Goal: Task Accomplishment & Management: Use online tool/utility

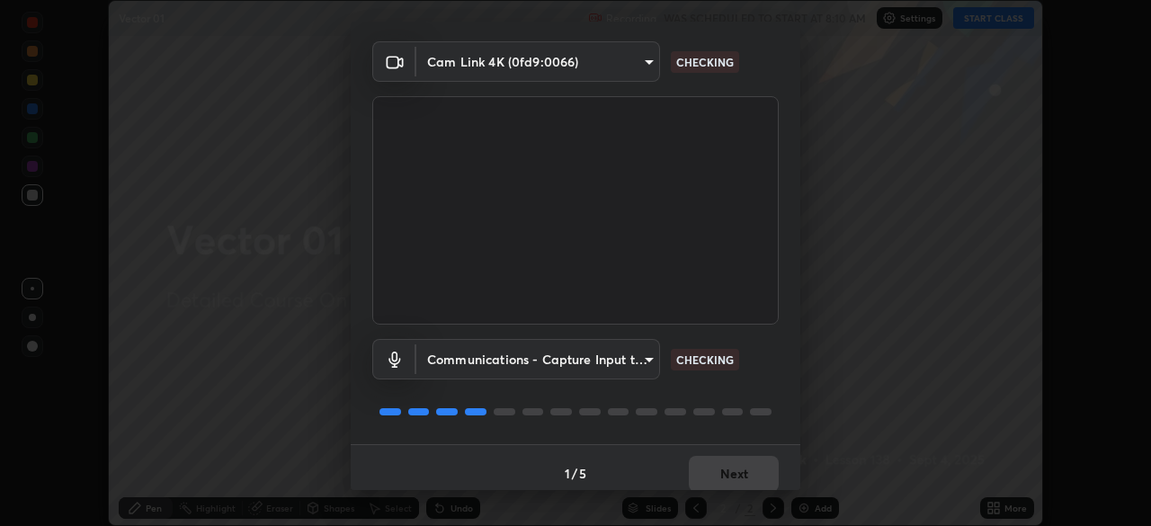
scroll to position [64, 0]
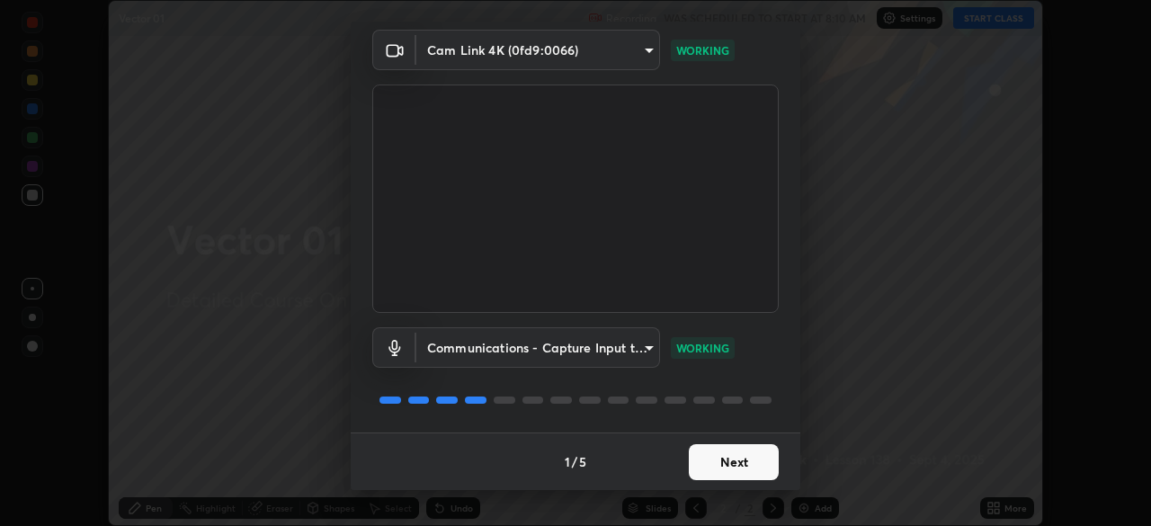
click at [738, 460] on button "Next" at bounding box center [734, 462] width 90 height 36
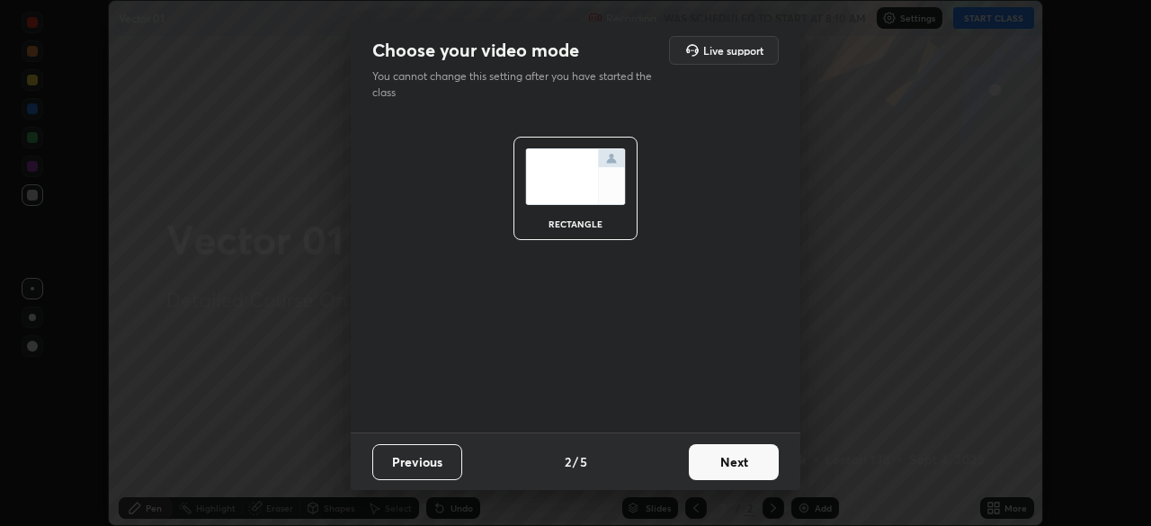
scroll to position [0, 0]
click at [758, 466] on button "Next" at bounding box center [734, 462] width 90 height 36
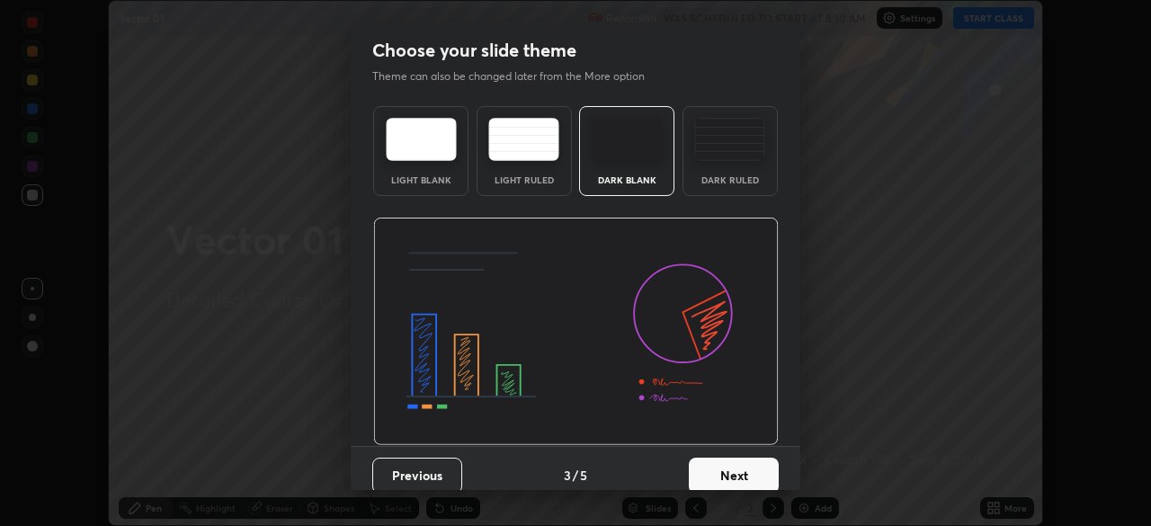
click at [765, 479] on button "Next" at bounding box center [734, 476] width 90 height 36
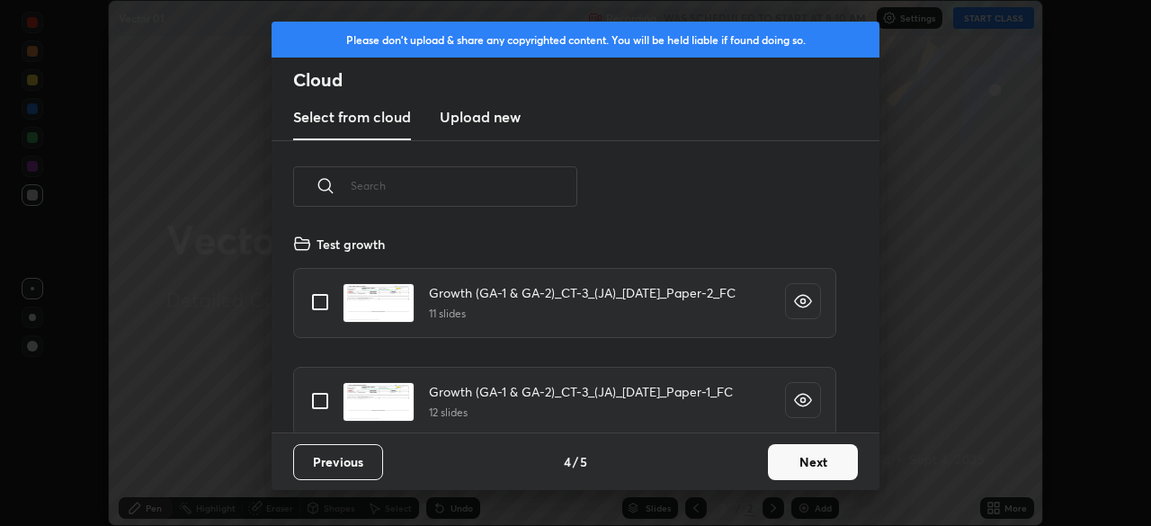
scroll to position [200, 577]
click at [803, 465] on button "Next" at bounding box center [813, 462] width 90 height 36
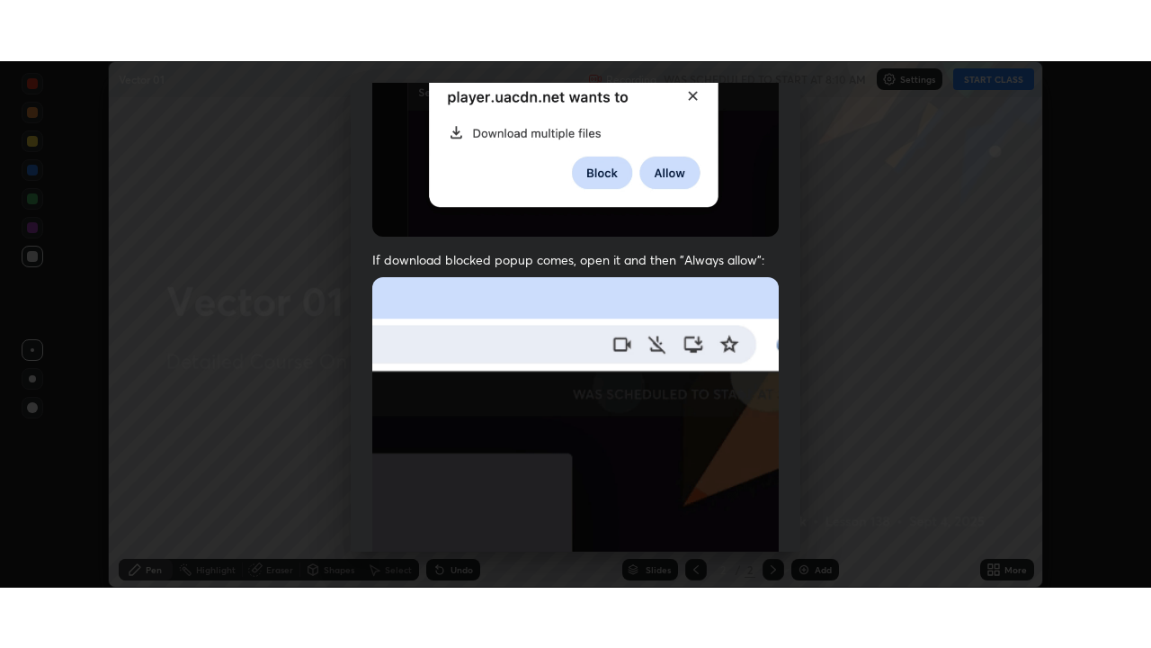
scroll to position [431, 0]
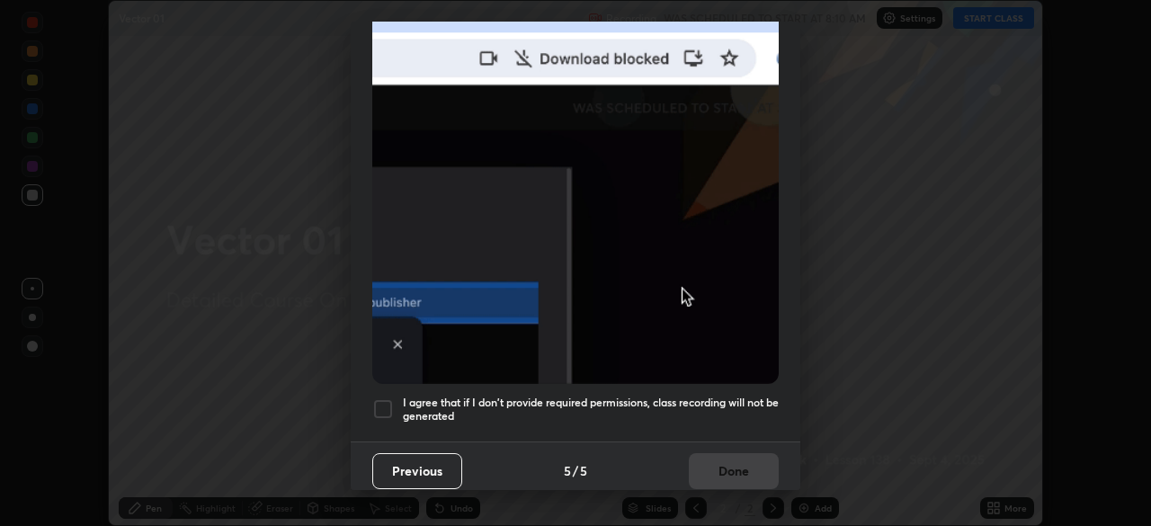
click at [387, 398] on div at bounding box center [383, 409] width 22 height 22
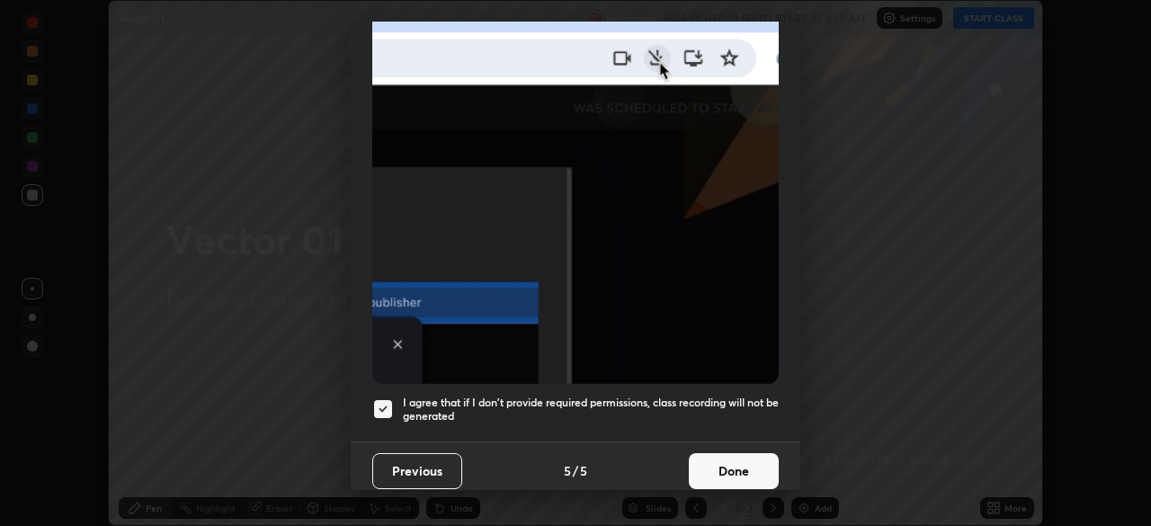
click at [762, 463] on button "Done" at bounding box center [734, 471] width 90 height 36
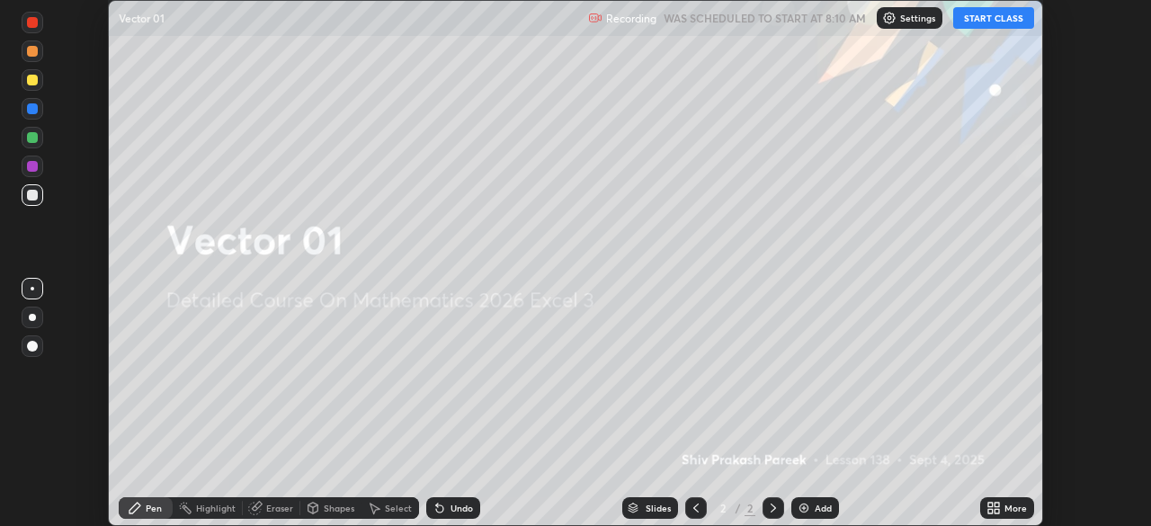
click at [988, 23] on button "START CLASS" at bounding box center [993, 18] width 81 height 22
click at [830, 505] on div "Add" at bounding box center [823, 508] width 17 height 9
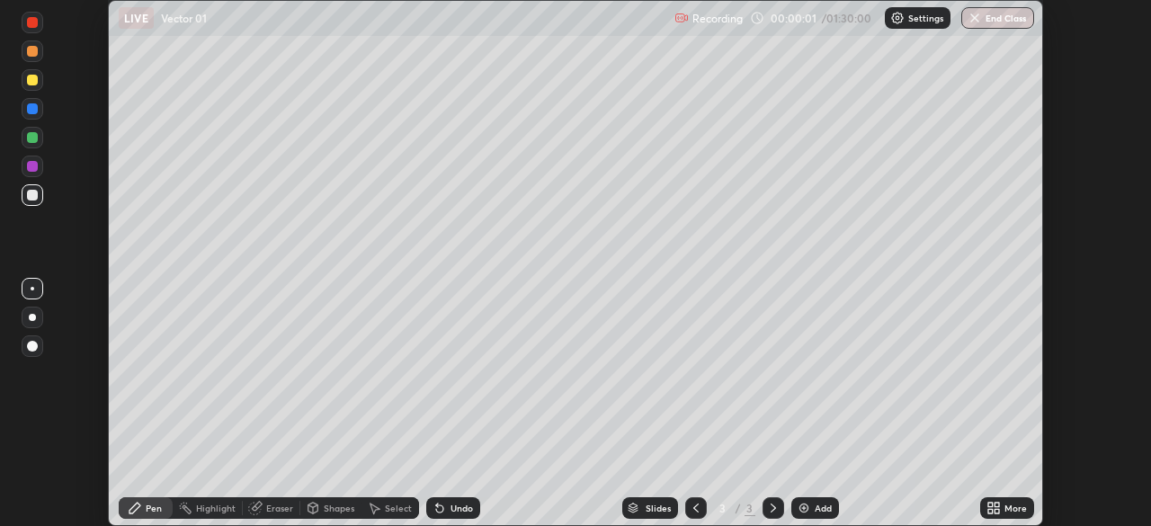
click at [1017, 508] on div "More" at bounding box center [1016, 508] width 22 height 9
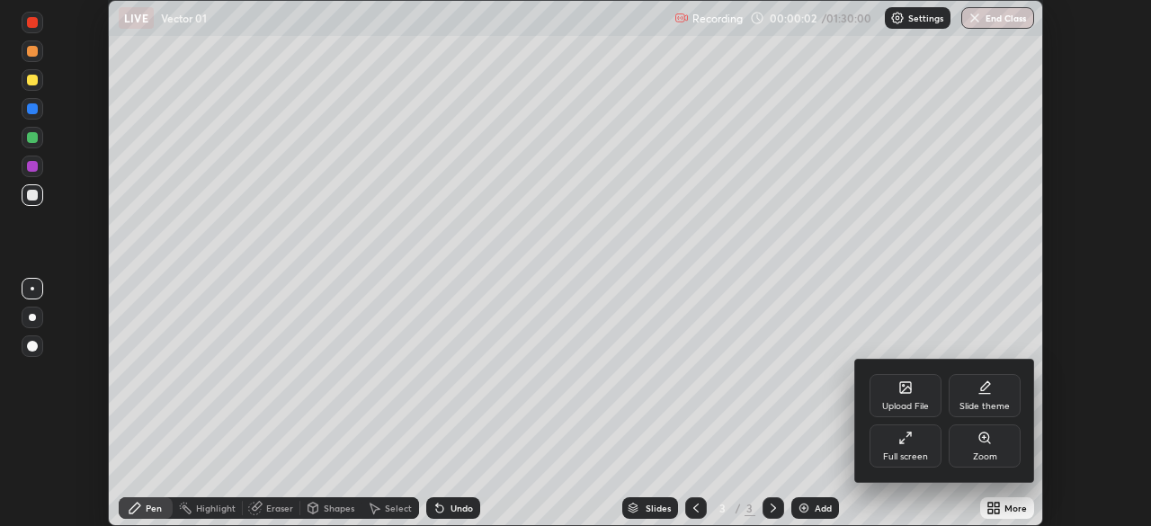
click at [920, 443] on div "Full screen" at bounding box center [906, 446] width 72 height 43
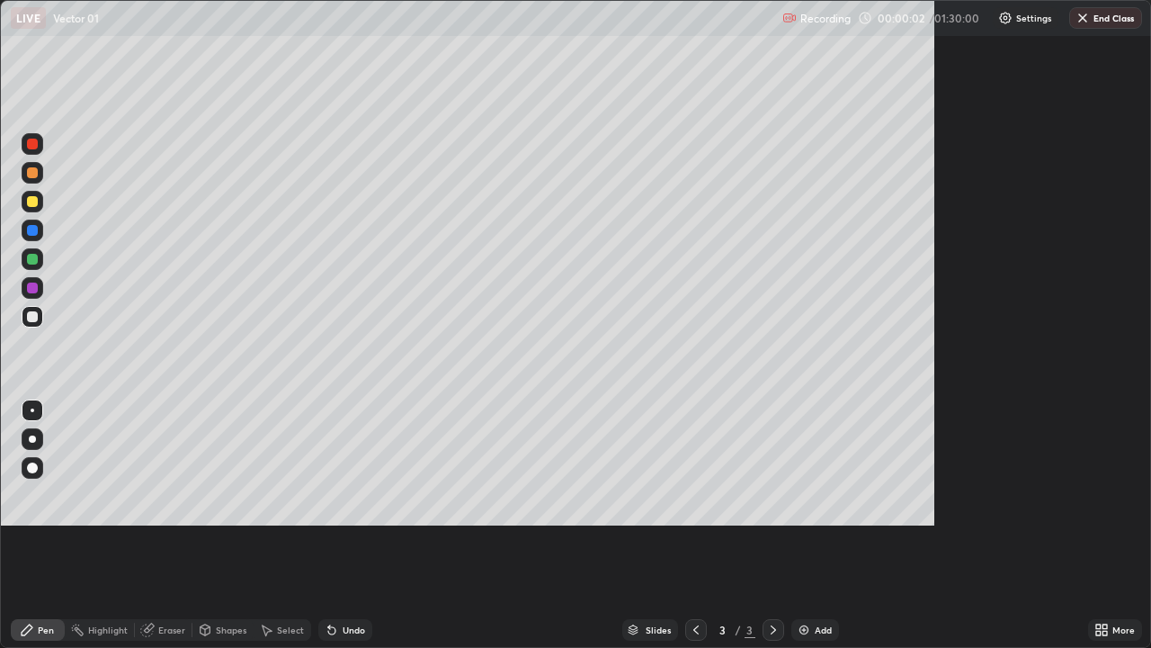
scroll to position [648, 1151]
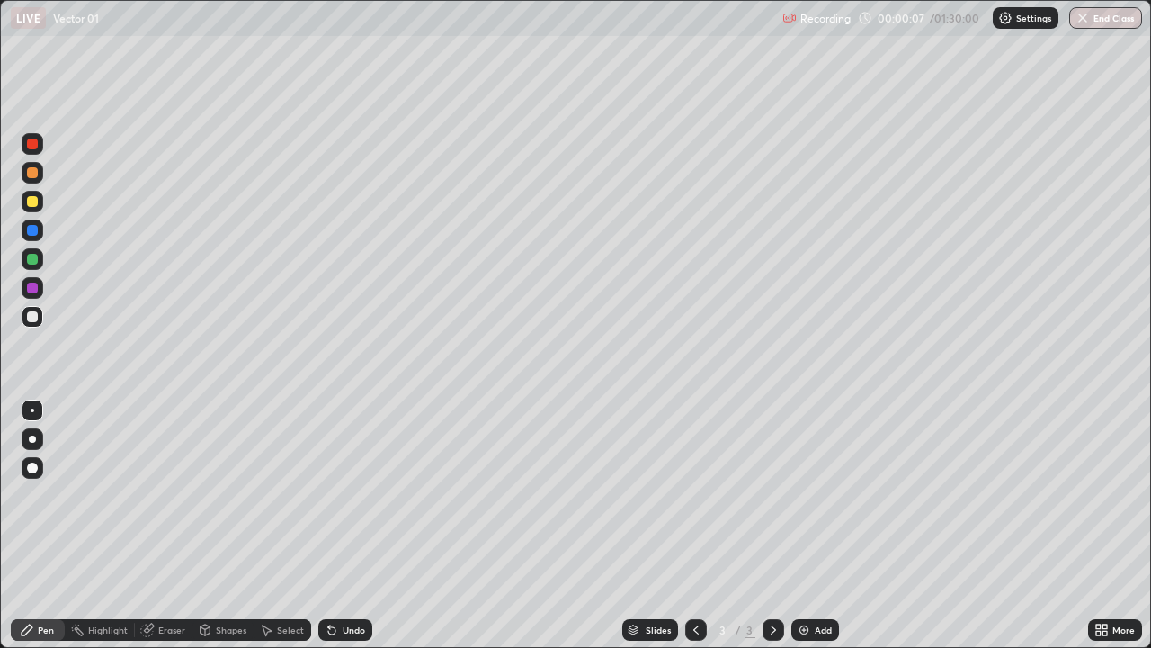
click at [1105, 525] on icon at bounding box center [1105, 626] width 4 height 4
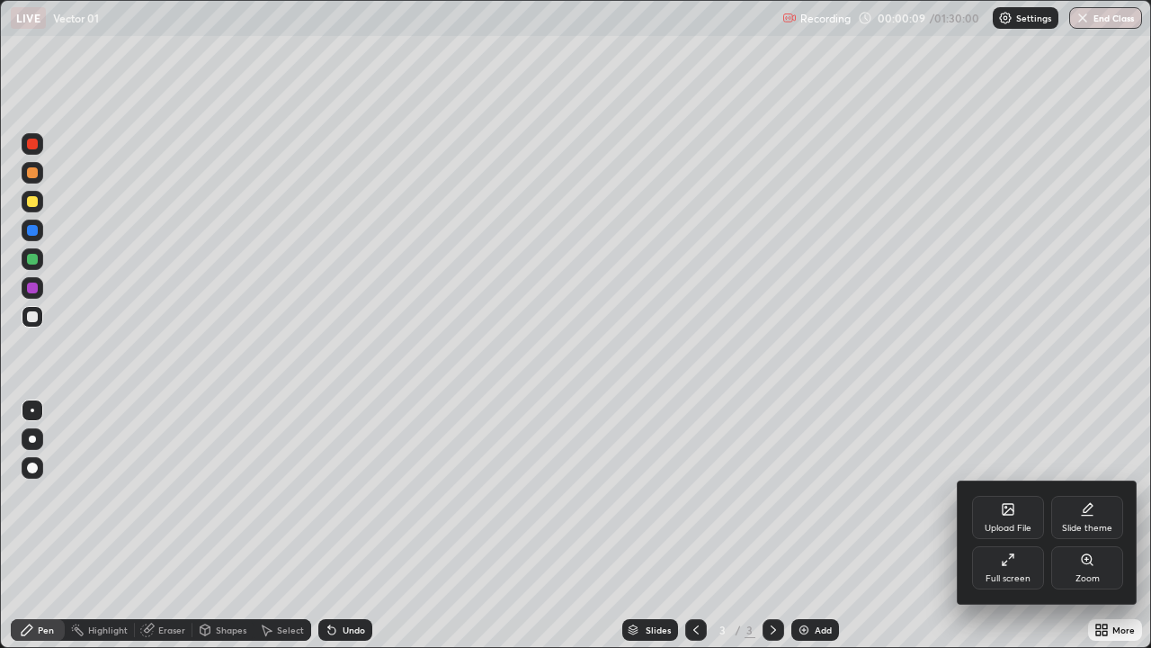
click at [1082, 523] on div "Slide theme" at bounding box center [1087, 527] width 50 height 9
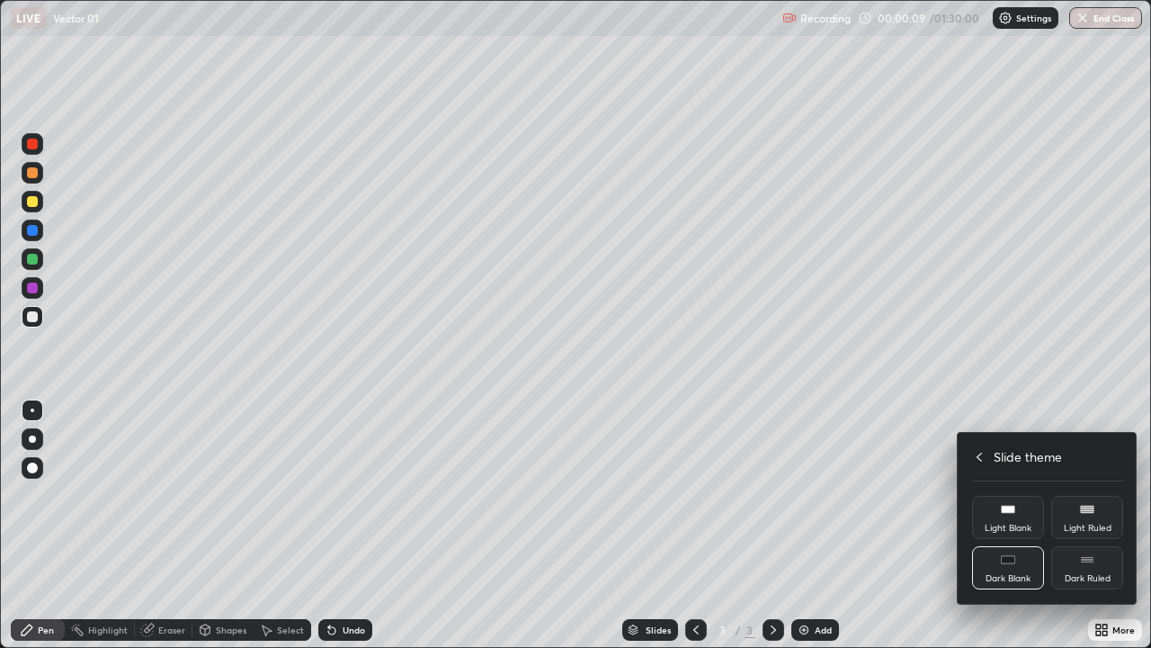
click at [1096, 525] on div "Dark Ruled" at bounding box center [1088, 578] width 46 height 9
click at [908, 525] on div at bounding box center [575, 324] width 1151 height 648
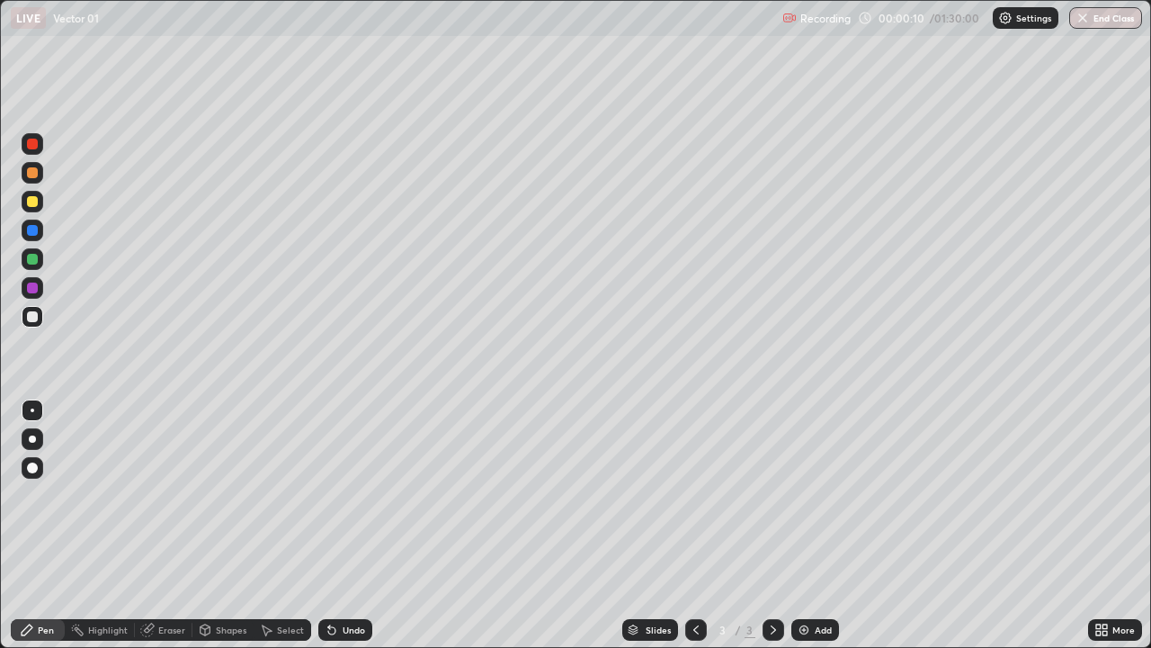
click at [815, 525] on div "Add" at bounding box center [823, 629] width 17 height 9
click at [37, 261] on div at bounding box center [32, 259] width 11 height 11
click at [166, 525] on div "Eraser" at bounding box center [171, 629] width 27 height 9
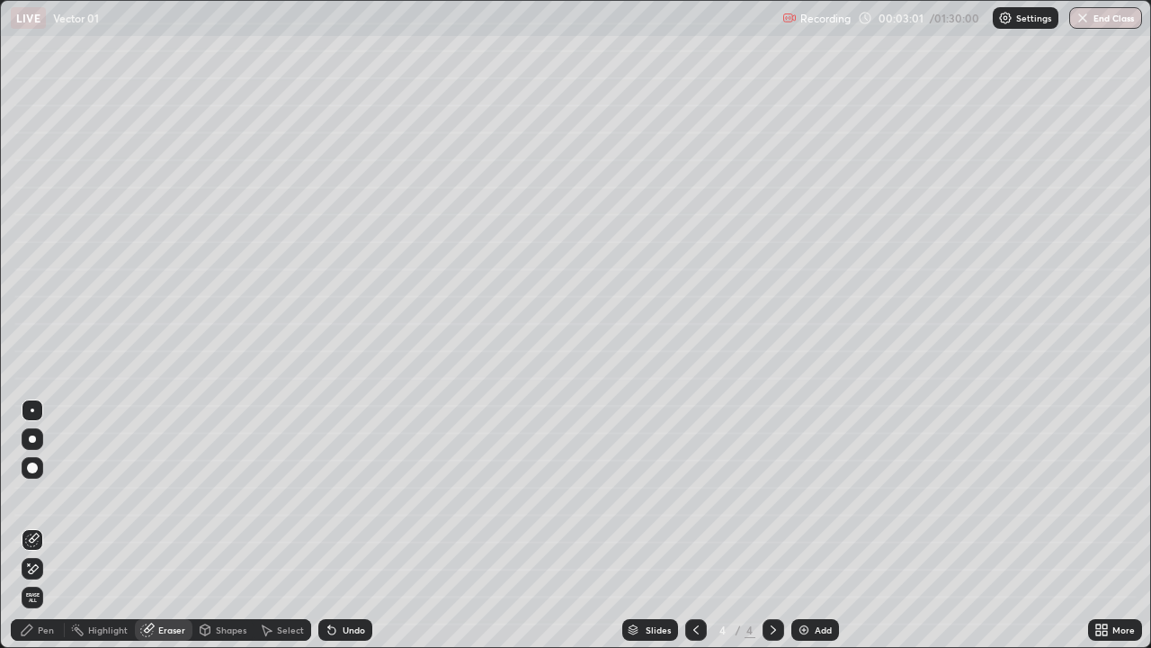
click at [45, 525] on div "Pen" at bounding box center [46, 629] width 16 height 9
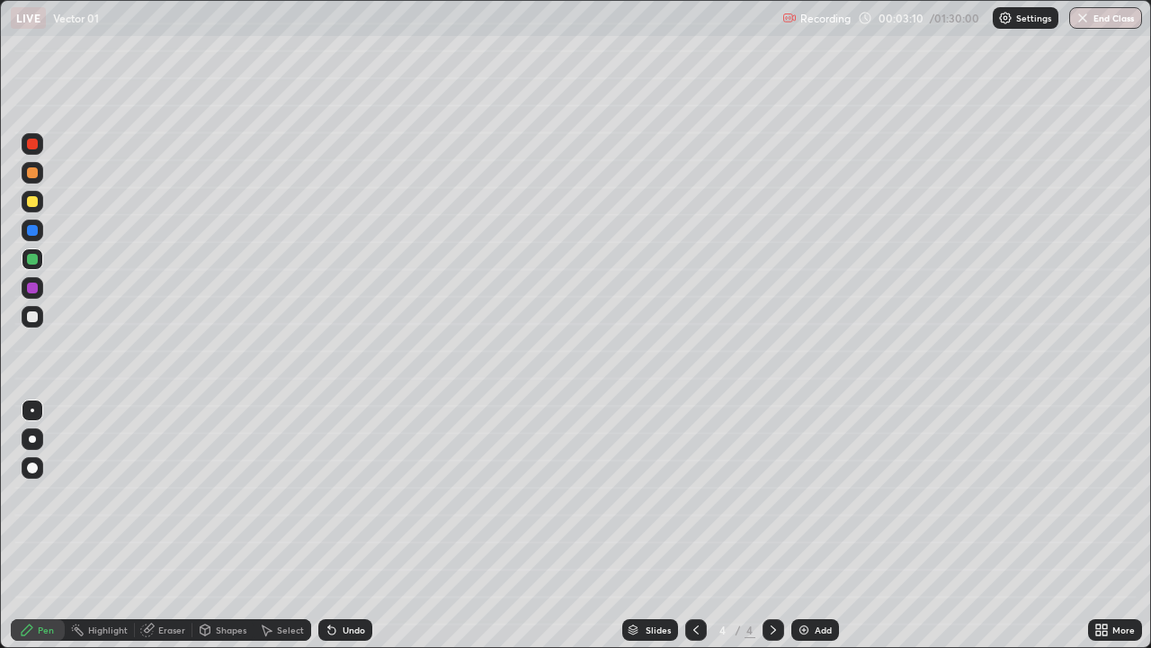
click at [35, 203] on div at bounding box center [32, 201] width 11 height 11
click at [169, 525] on div "Eraser" at bounding box center [171, 629] width 27 height 9
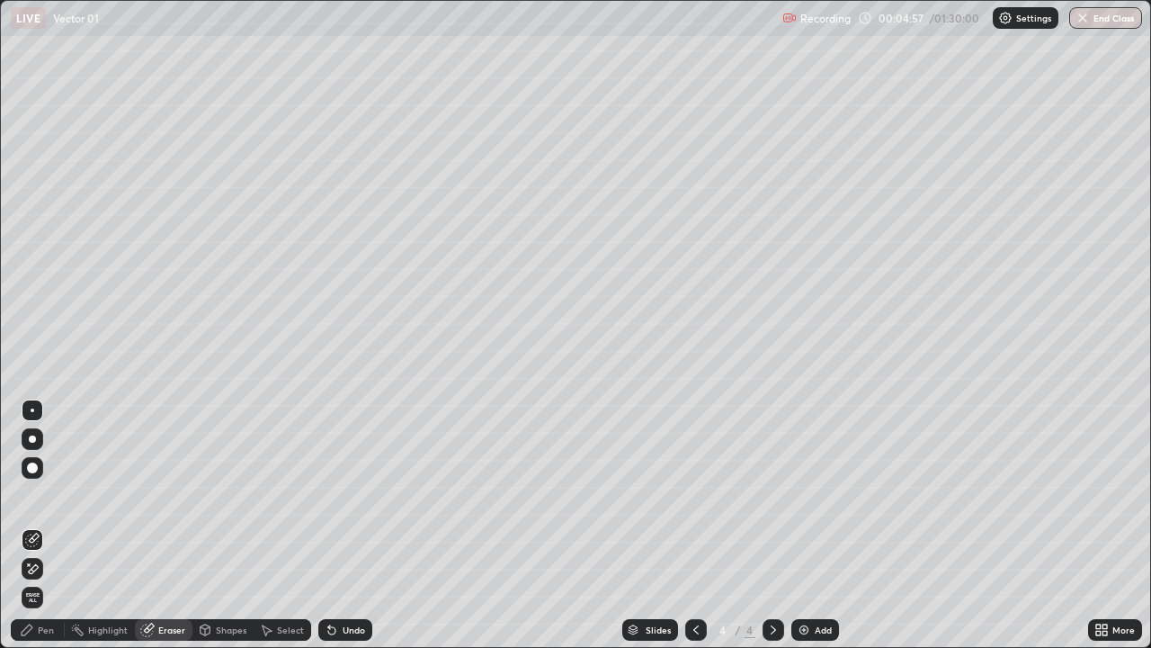
click at [56, 525] on div "Pen" at bounding box center [38, 630] width 54 height 22
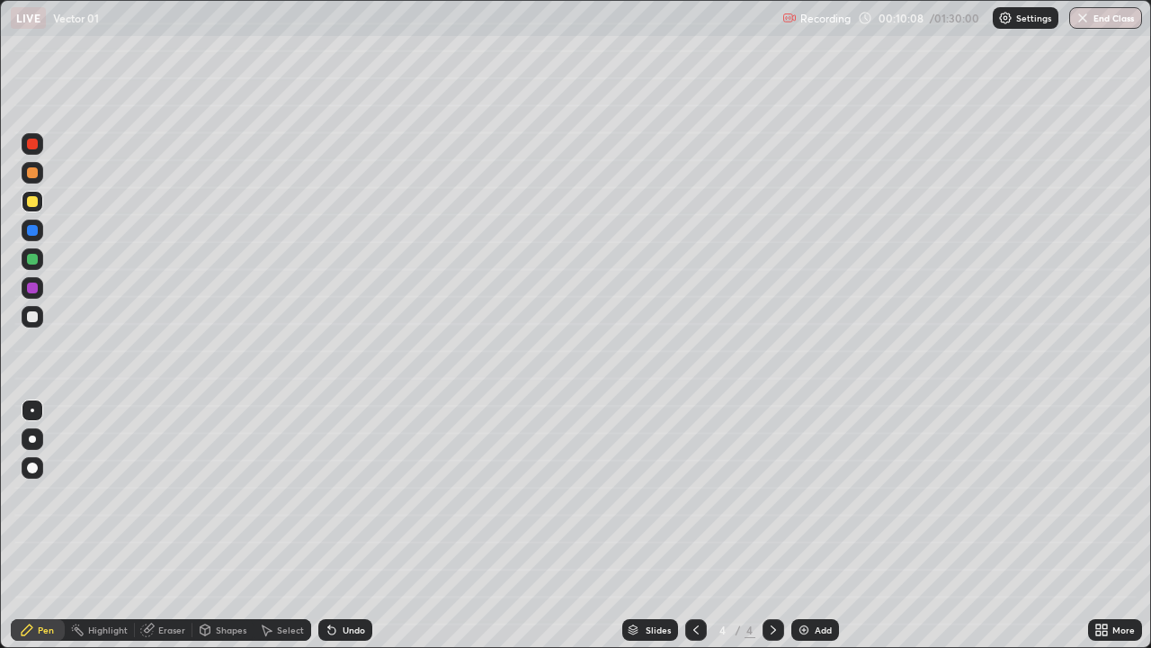
click at [817, 525] on div "Add" at bounding box center [816, 630] width 48 height 22
click at [817, 525] on div "Add" at bounding box center [823, 629] width 17 height 9
click at [32, 318] on div at bounding box center [32, 316] width 11 height 11
click at [223, 525] on div "Shapes" at bounding box center [231, 629] width 31 height 9
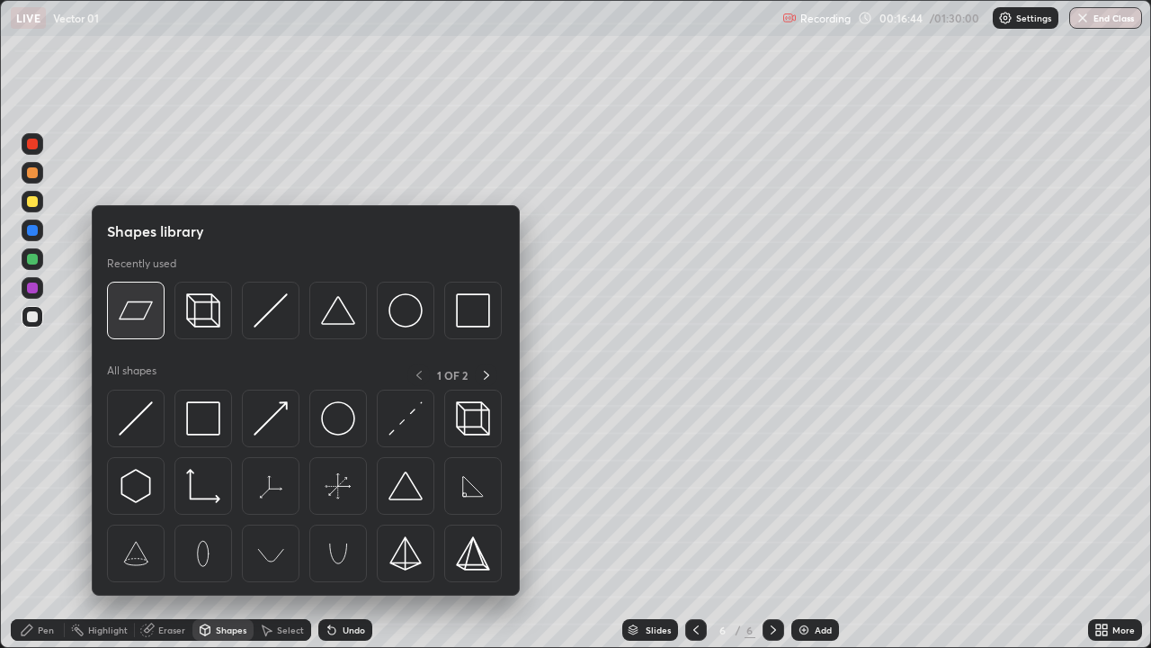
click at [140, 324] on img at bounding box center [136, 310] width 34 height 34
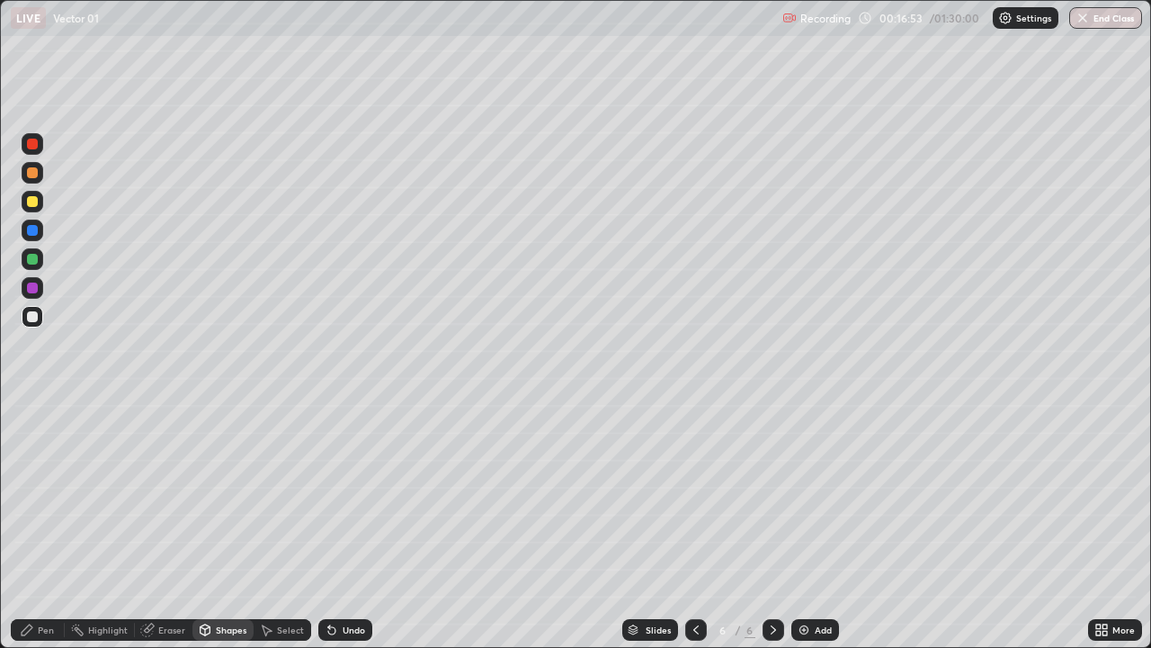
click at [203, 525] on icon at bounding box center [206, 628] width 10 height 3
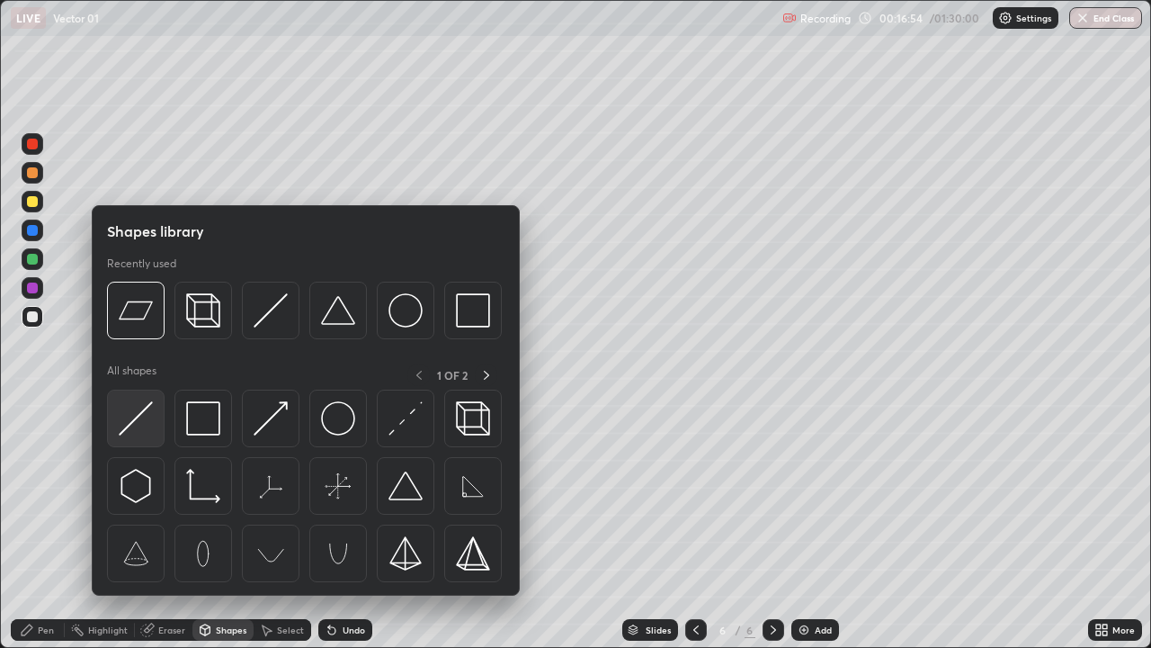
click at [134, 424] on img at bounding box center [136, 418] width 34 height 34
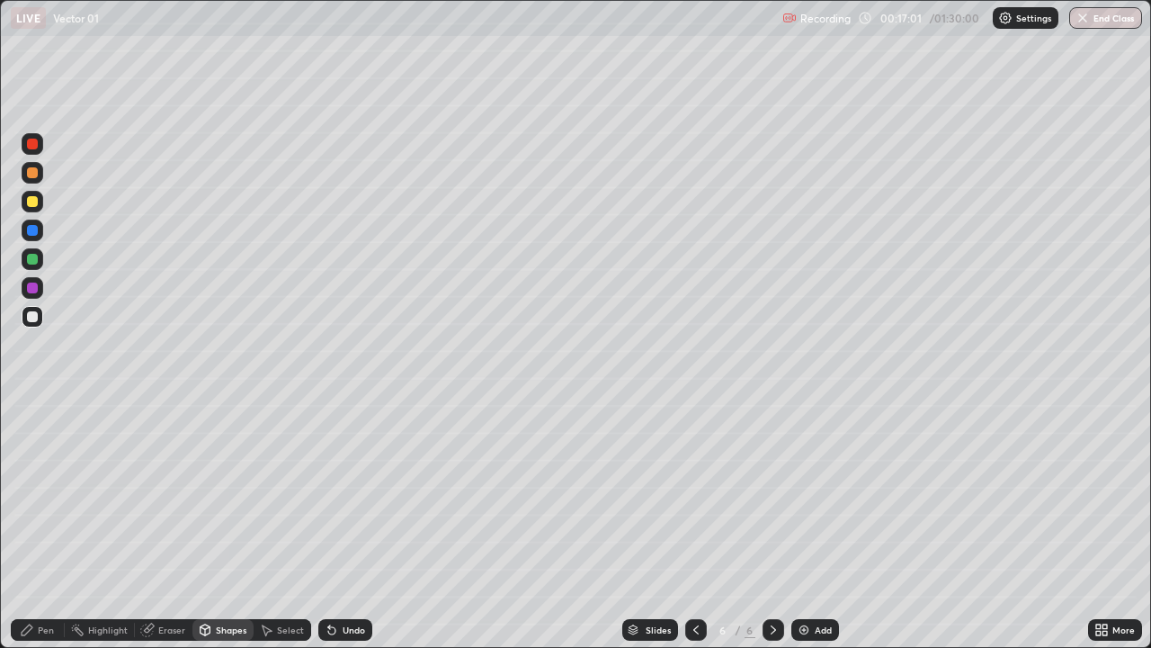
click at [344, 525] on div "Undo" at bounding box center [354, 629] width 22 height 9
click at [350, 525] on div "Undo" at bounding box center [345, 630] width 54 height 22
click at [347, 525] on div "Undo" at bounding box center [354, 629] width 22 height 9
click at [203, 525] on icon at bounding box center [206, 628] width 10 height 3
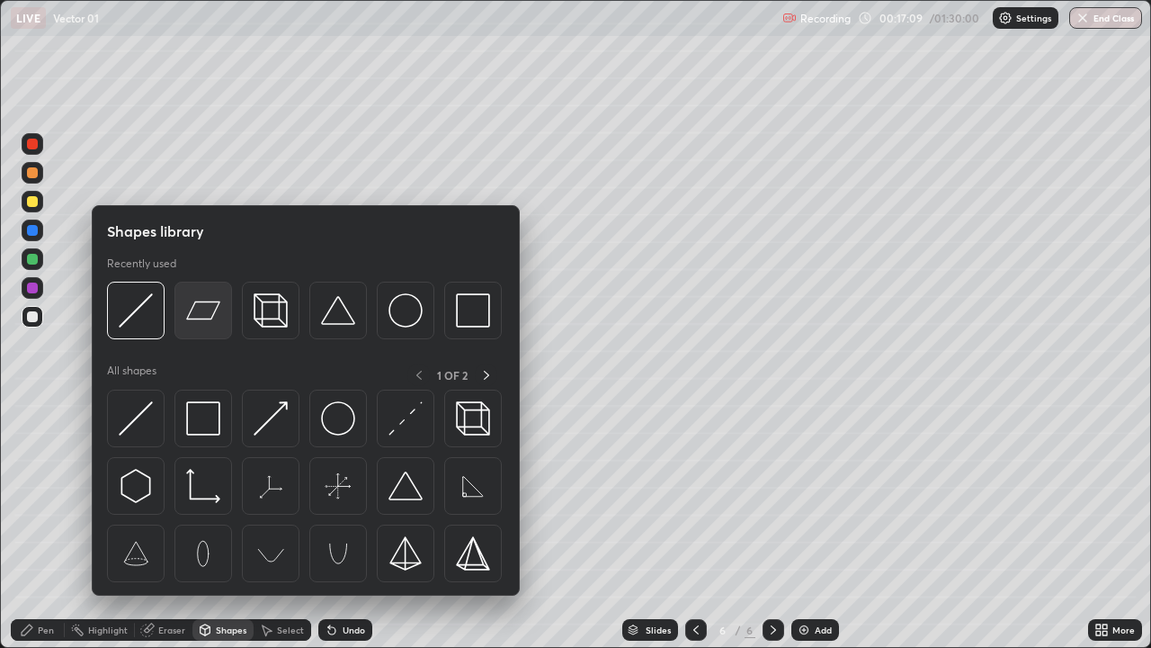
click at [197, 323] on img at bounding box center [203, 310] width 34 height 34
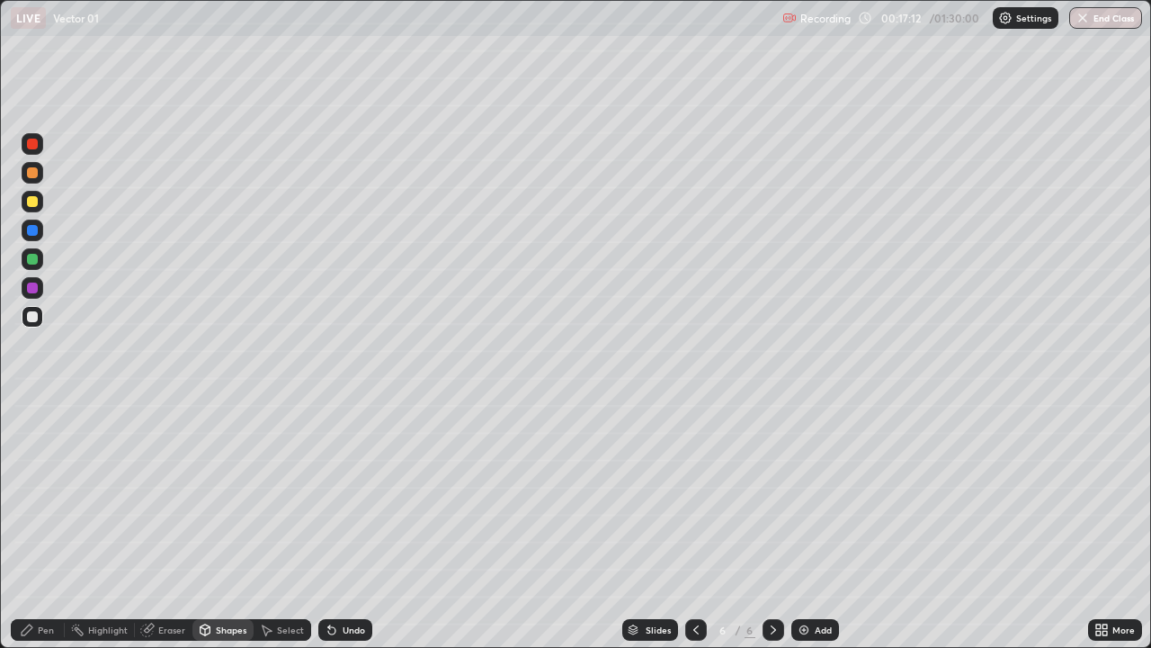
click at [346, 525] on div "Undo" at bounding box center [354, 629] width 22 height 9
click at [203, 525] on icon at bounding box center [206, 628] width 10 height 3
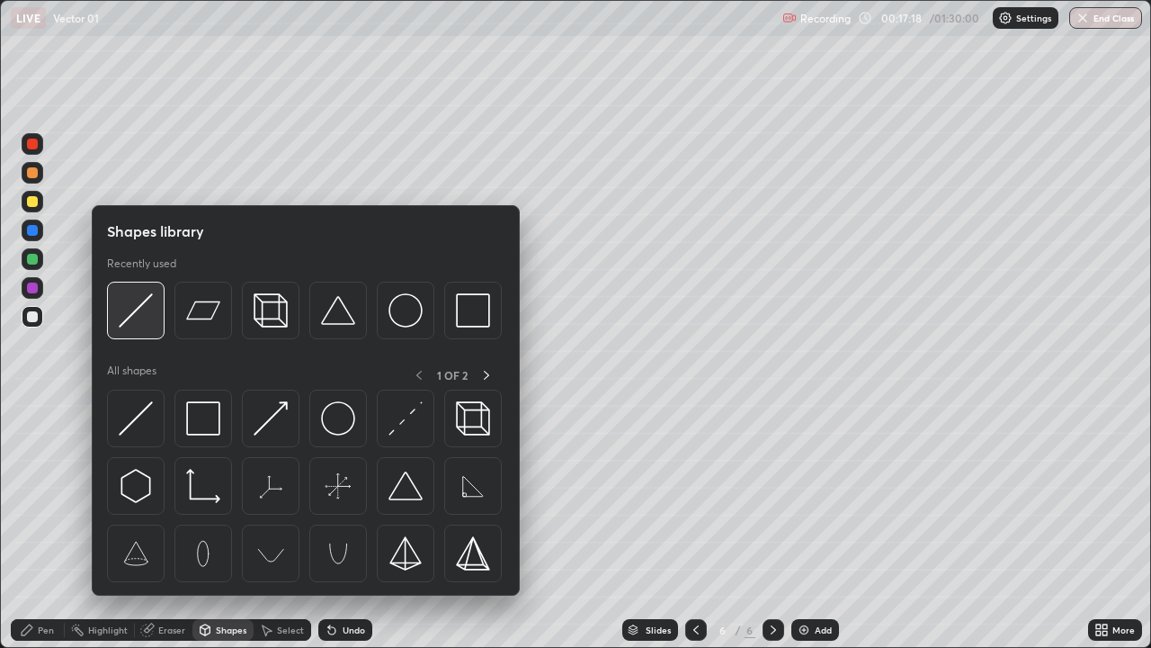
click at [133, 318] on img at bounding box center [136, 310] width 34 height 34
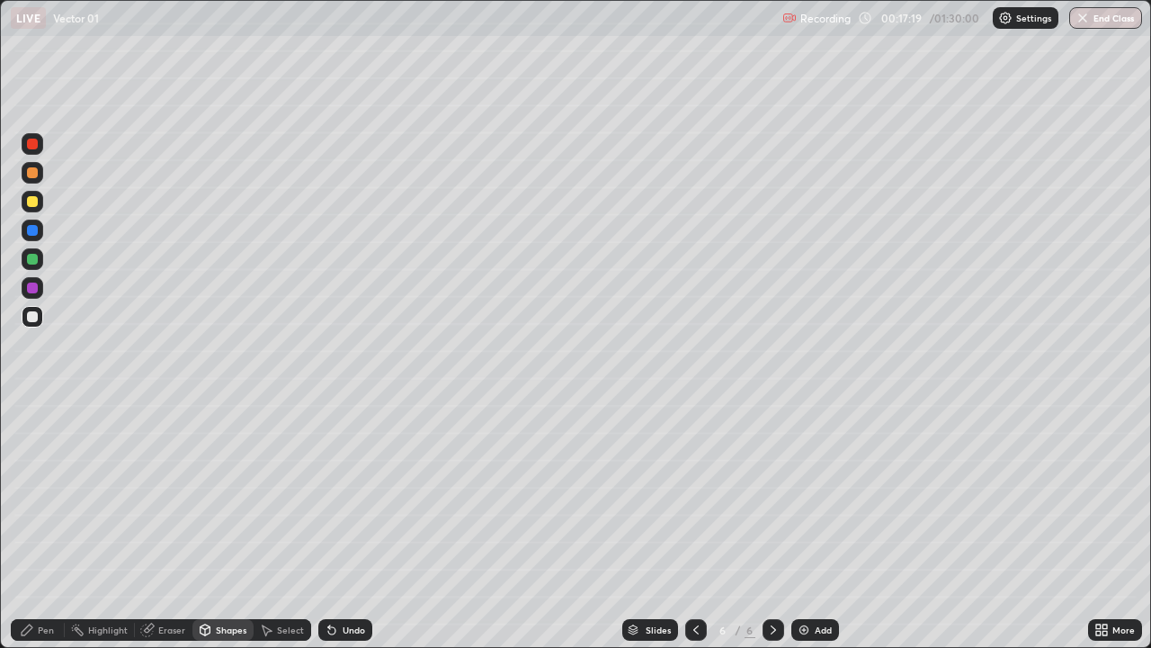
click at [31, 259] on div at bounding box center [32, 259] width 11 height 11
click at [32, 203] on div at bounding box center [32, 201] width 11 height 11
click at [222, 525] on div "Shapes" at bounding box center [231, 629] width 31 height 9
click at [33, 324] on div at bounding box center [33, 317] width 22 height 22
click at [31, 228] on div at bounding box center [32, 230] width 11 height 11
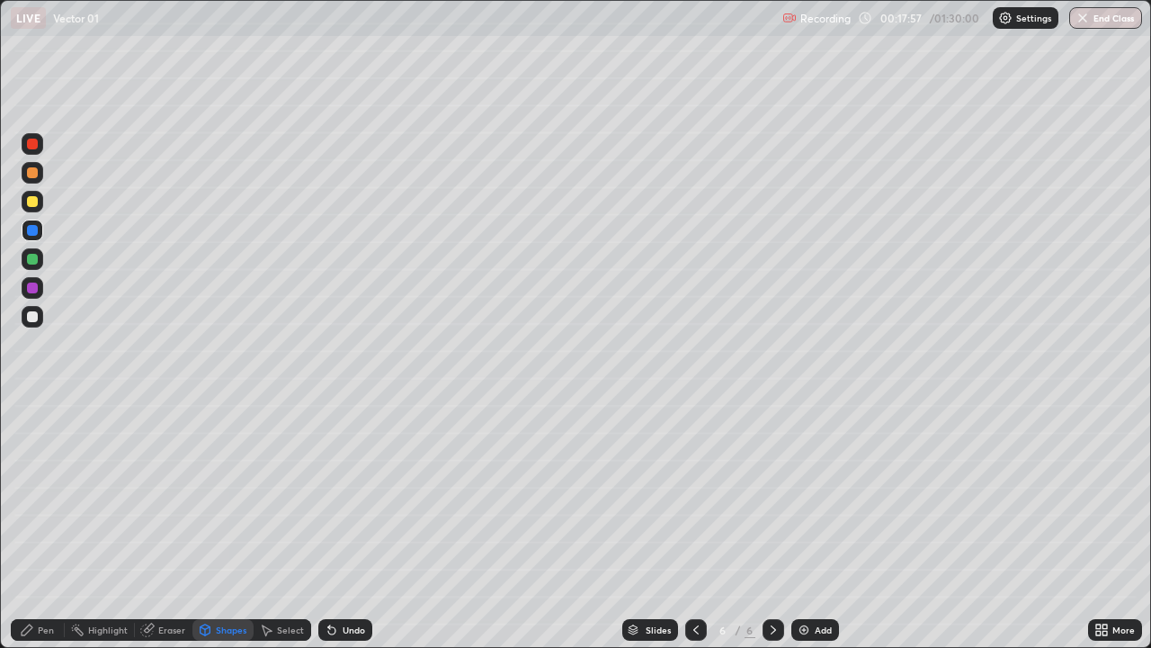
click at [343, 525] on div "Undo" at bounding box center [345, 630] width 54 height 22
click at [51, 525] on div "Pen" at bounding box center [46, 629] width 16 height 9
click at [46, 525] on div "Pen" at bounding box center [46, 629] width 16 height 9
click at [35, 317] on div at bounding box center [32, 316] width 11 height 11
click at [27, 291] on div at bounding box center [32, 287] width 11 height 11
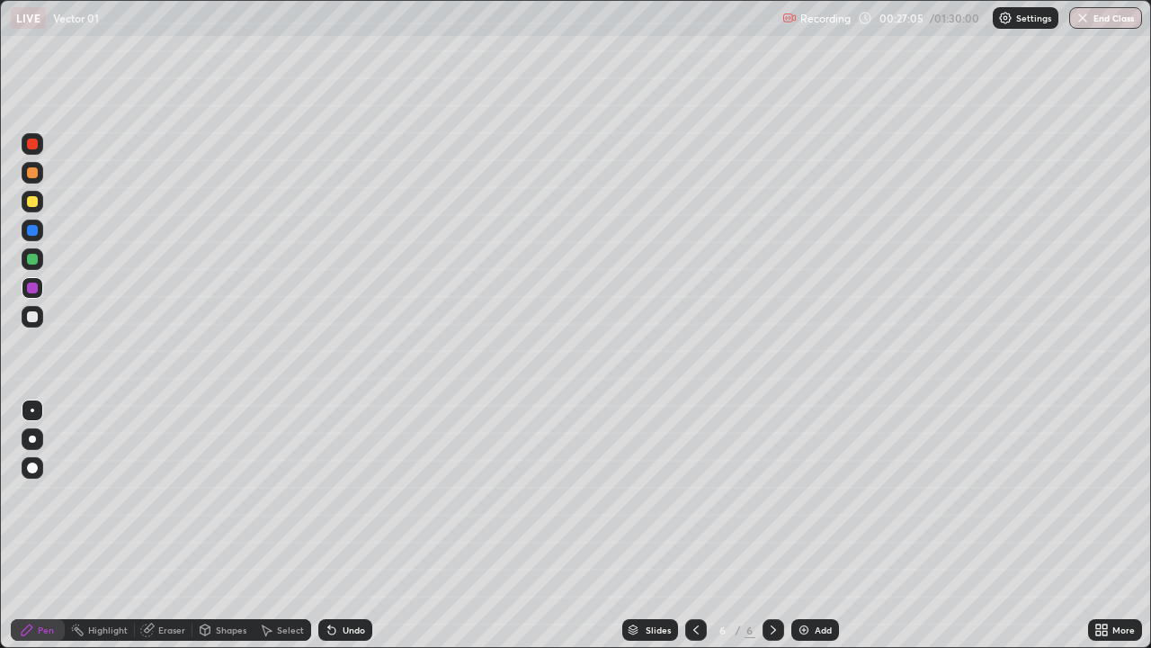
click at [809, 525] on img at bounding box center [804, 629] width 14 height 14
click at [213, 525] on div "Shapes" at bounding box center [222, 630] width 61 height 22
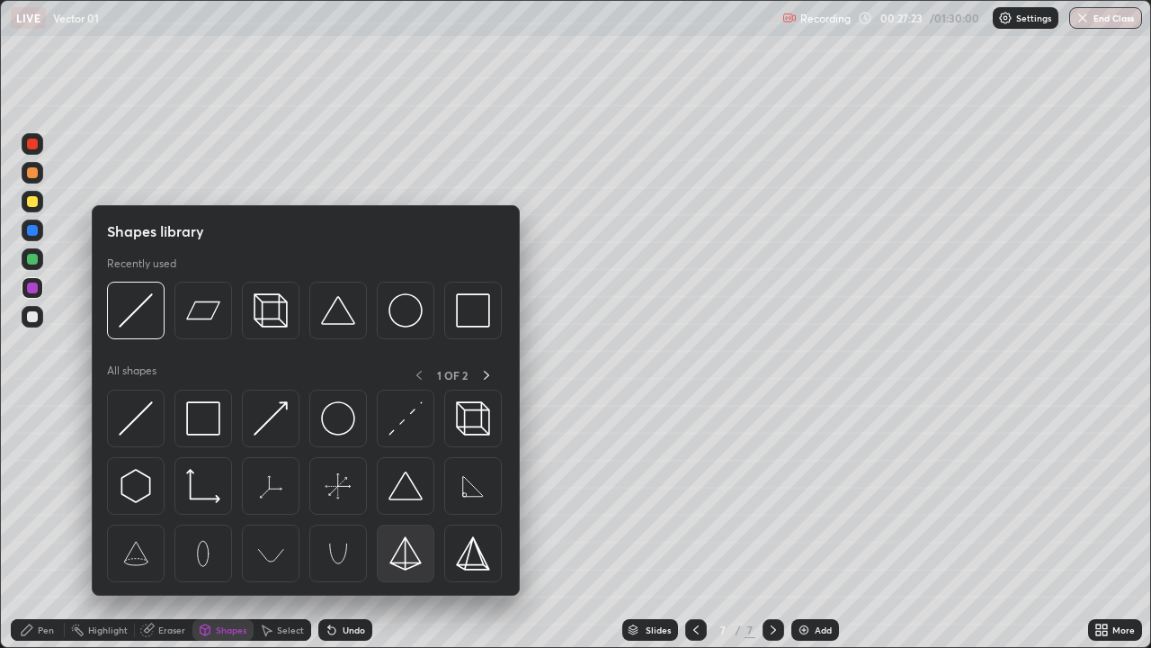
click at [407, 525] on img at bounding box center [406, 553] width 34 height 34
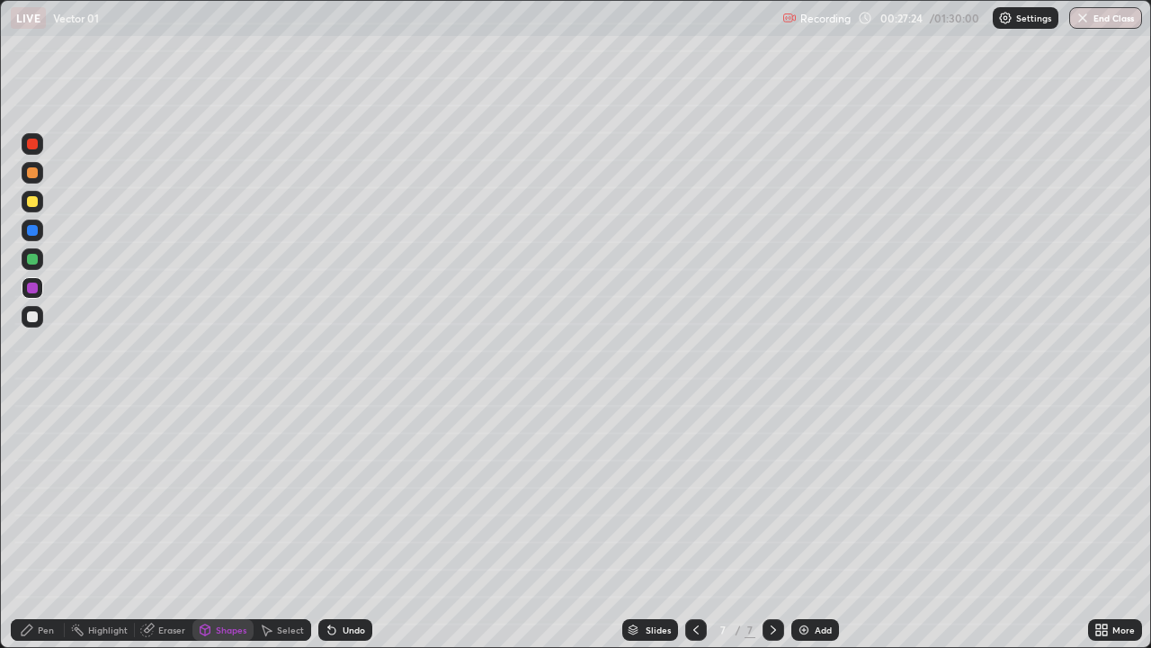
click at [30, 264] on div at bounding box center [32, 259] width 11 height 11
click at [29, 316] on div at bounding box center [32, 316] width 11 height 11
click at [35, 319] on div at bounding box center [32, 316] width 11 height 11
click at [344, 525] on div "Undo" at bounding box center [354, 629] width 22 height 9
click at [35, 525] on div "Pen" at bounding box center [38, 630] width 54 height 22
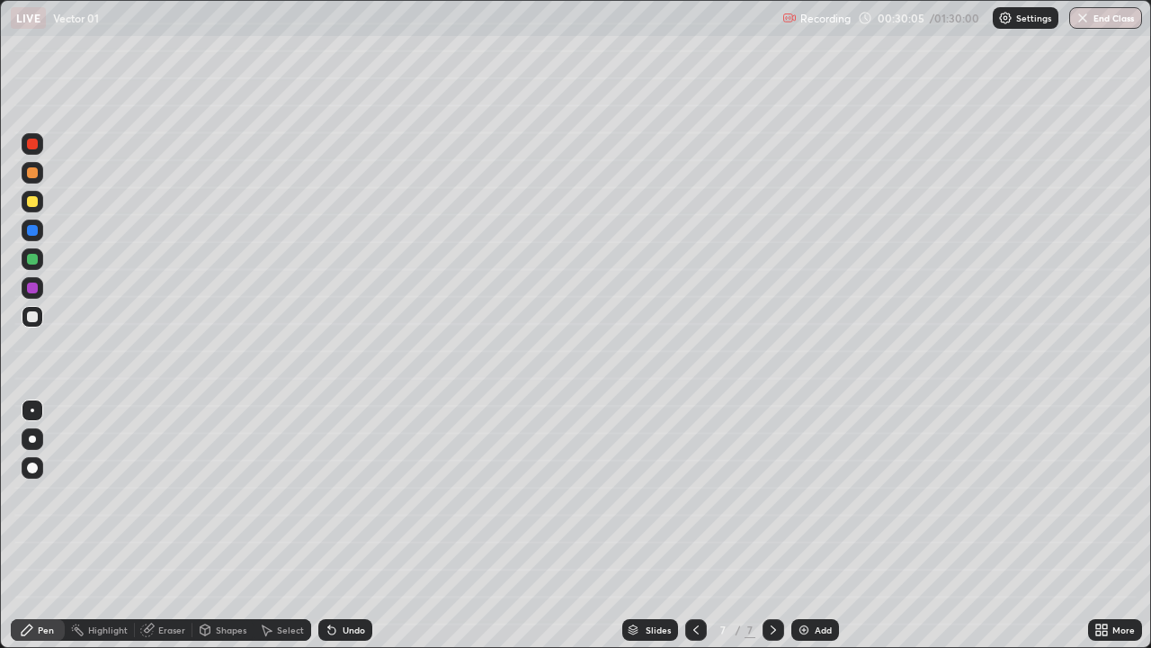
click at [30, 283] on div at bounding box center [32, 287] width 11 height 11
click at [351, 525] on div "Undo" at bounding box center [354, 629] width 22 height 9
click at [28, 312] on div at bounding box center [32, 316] width 11 height 11
click at [330, 525] on div "Undo" at bounding box center [345, 630] width 54 height 22
click at [344, 525] on div "Undo" at bounding box center [345, 630] width 54 height 22
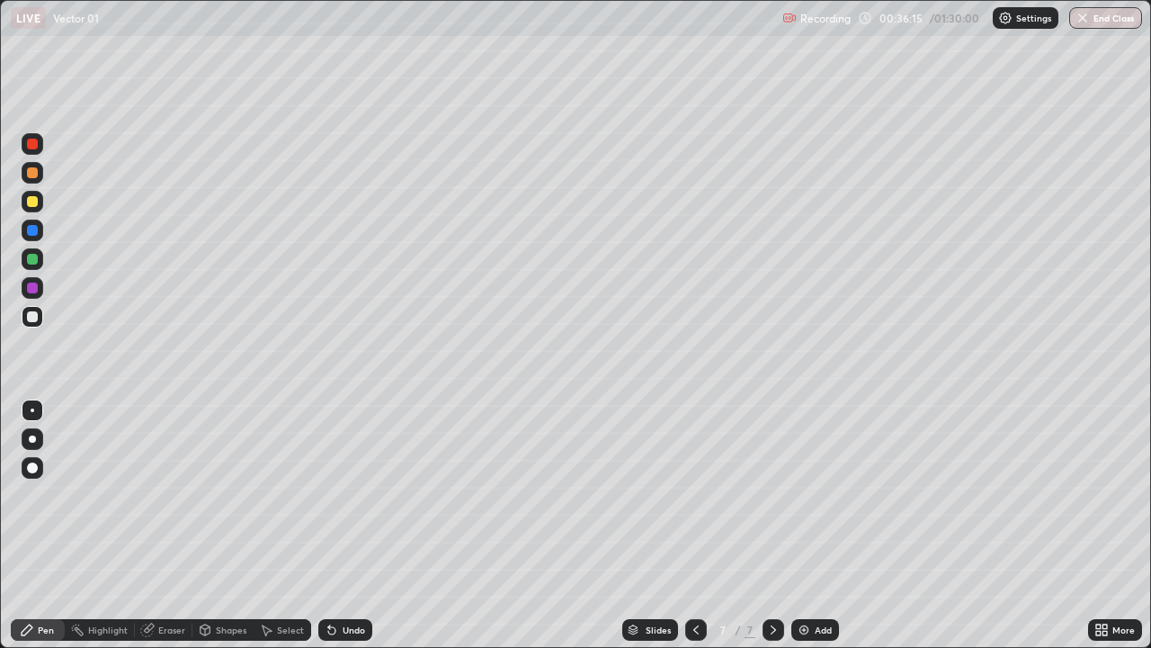
click at [342, 525] on div "Undo" at bounding box center [345, 630] width 54 height 22
click at [826, 525] on div "Add" at bounding box center [816, 630] width 48 height 22
click at [33, 318] on div at bounding box center [32, 316] width 11 height 11
click at [36, 262] on div at bounding box center [32, 259] width 11 height 11
click at [32, 318] on div at bounding box center [32, 316] width 11 height 11
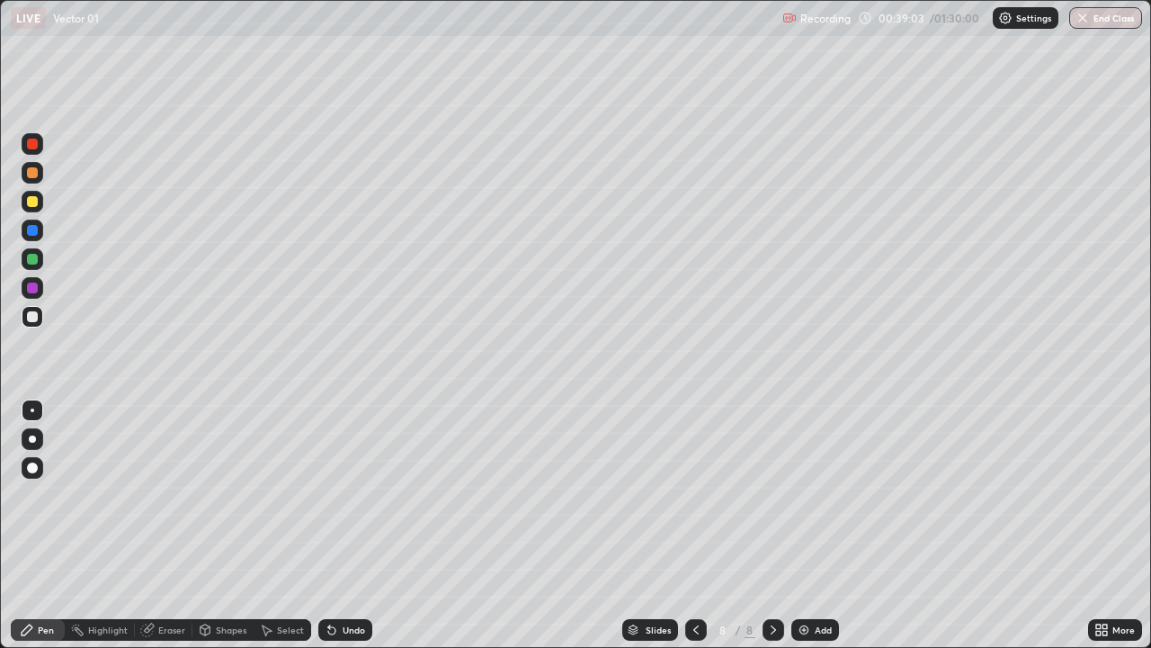
click at [32, 260] on div at bounding box center [32, 259] width 11 height 11
click at [340, 525] on div "Undo" at bounding box center [345, 630] width 54 height 22
click at [354, 525] on div "Undo" at bounding box center [354, 629] width 22 height 9
click at [351, 525] on div "Undo" at bounding box center [354, 629] width 22 height 9
click at [35, 320] on div at bounding box center [32, 316] width 11 height 11
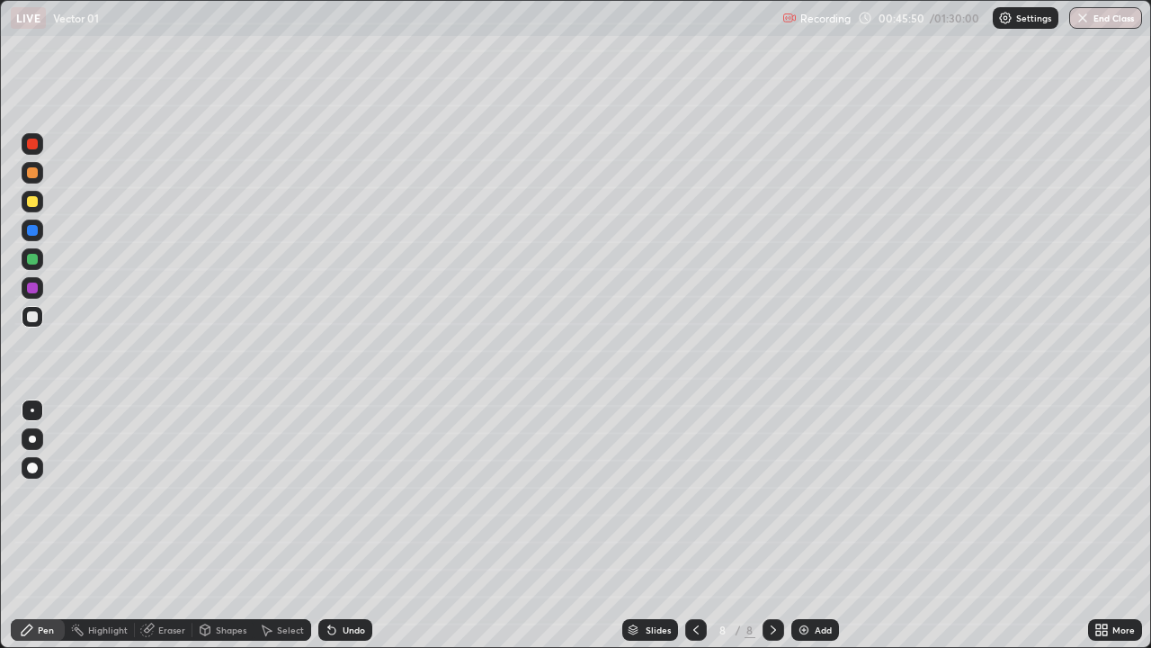
click at [32, 148] on div at bounding box center [32, 144] width 11 height 11
click at [810, 525] on div "Add" at bounding box center [816, 630] width 48 height 22
click at [29, 321] on div at bounding box center [32, 316] width 11 height 11
click at [29, 262] on div at bounding box center [32, 259] width 11 height 11
click at [366, 525] on div "Undo" at bounding box center [345, 630] width 54 height 22
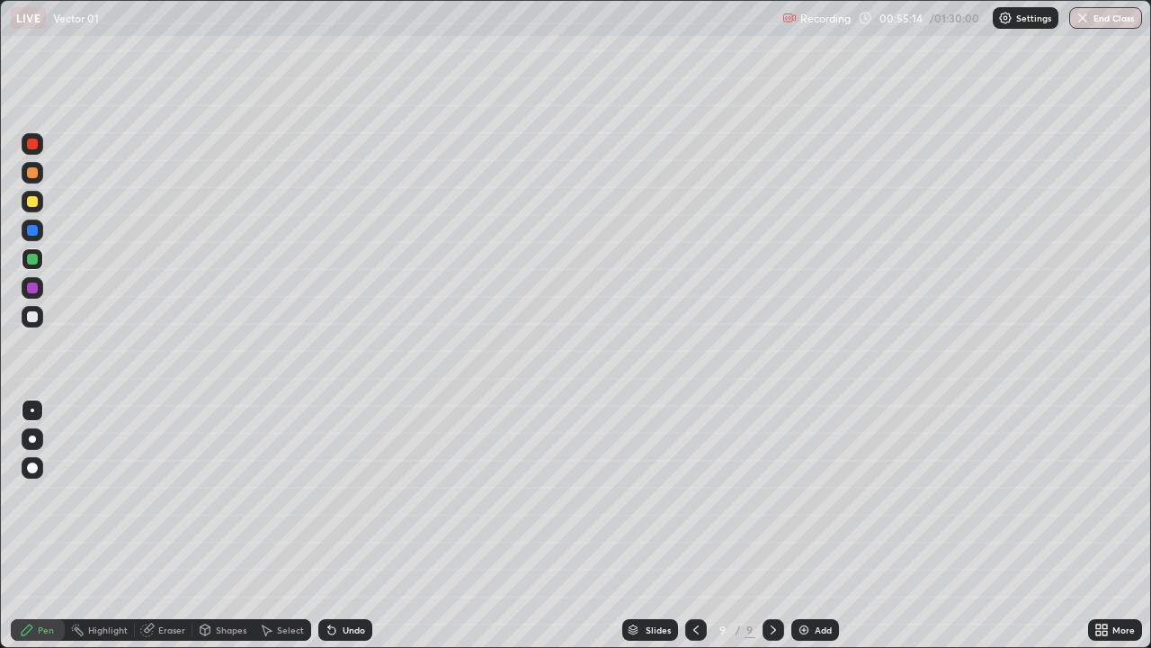
click at [369, 525] on div "Undo" at bounding box center [345, 630] width 54 height 22
click at [368, 525] on div "Undo" at bounding box center [345, 630] width 54 height 22
click at [363, 525] on div "Undo" at bounding box center [345, 630] width 54 height 22
click at [697, 525] on icon at bounding box center [696, 629] width 14 height 14
click at [772, 525] on icon at bounding box center [773, 629] width 14 height 14
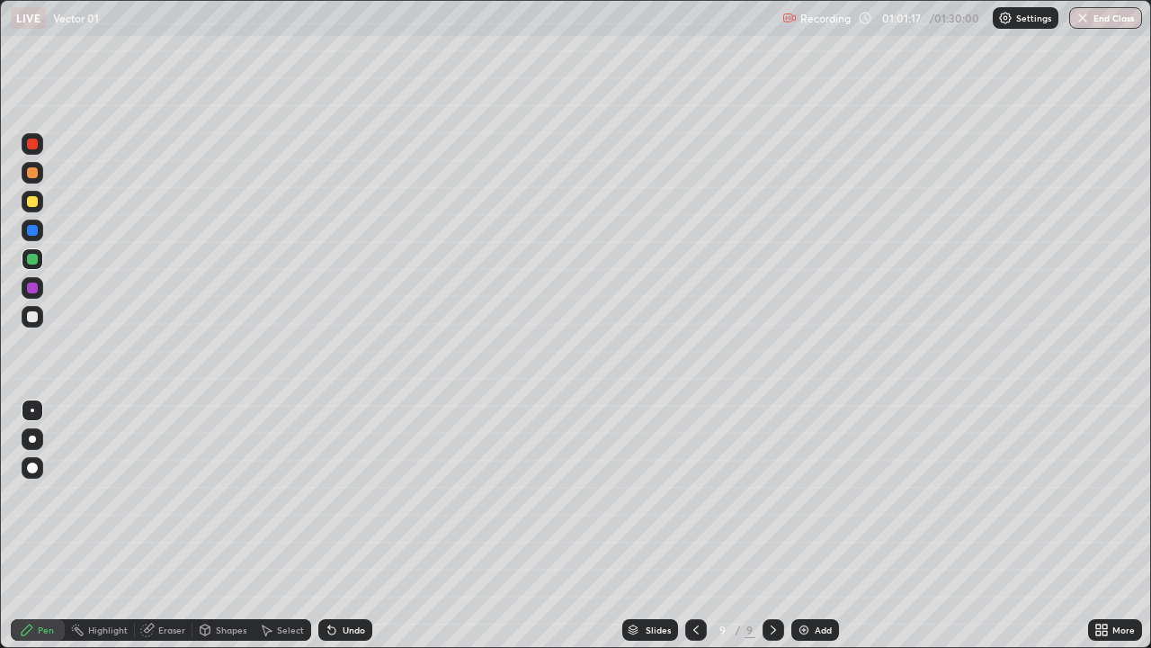
click at [685, 525] on div at bounding box center [696, 630] width 22 height 22
click at [774, 525] on icon at bounding box center [773, 629] width 14 height 14
click at [805, 525] on img at bounding box center [804, 629] width 14 height 14
click at [37, 320] on div at bounding box center [33, 317] width 22 height 22
click at [32, 206] on div at bounding box center [32, 201] width 11 height 11
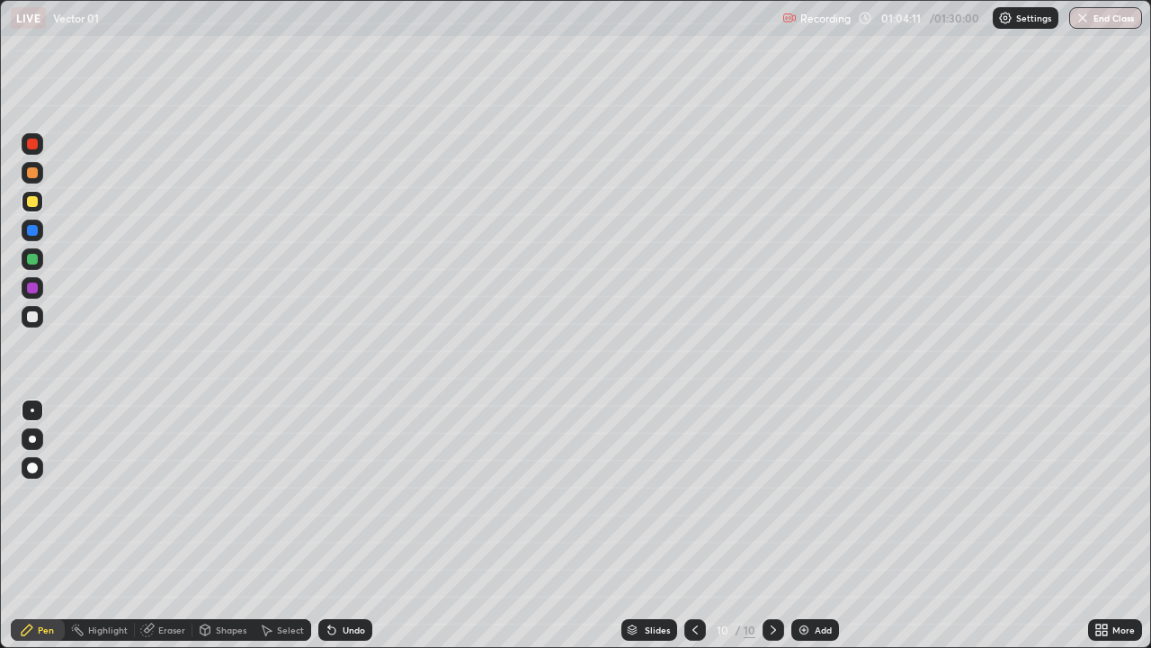
click at [359, 525] on div "Undo" at bounding box center [345, 630] width 54 height 22
click at [816, 525] on div "Add" at bounding box center [823, 629] width 17 height 9
click at [36, 317] on div at bounding box center [32, 316] width 11 height 11
click at [31, 261] on div at bounding box center [32, 259] width 11 height 11
click at [352, 525] on div "Undo" at bounding box center [354, 629] width 22 height 9
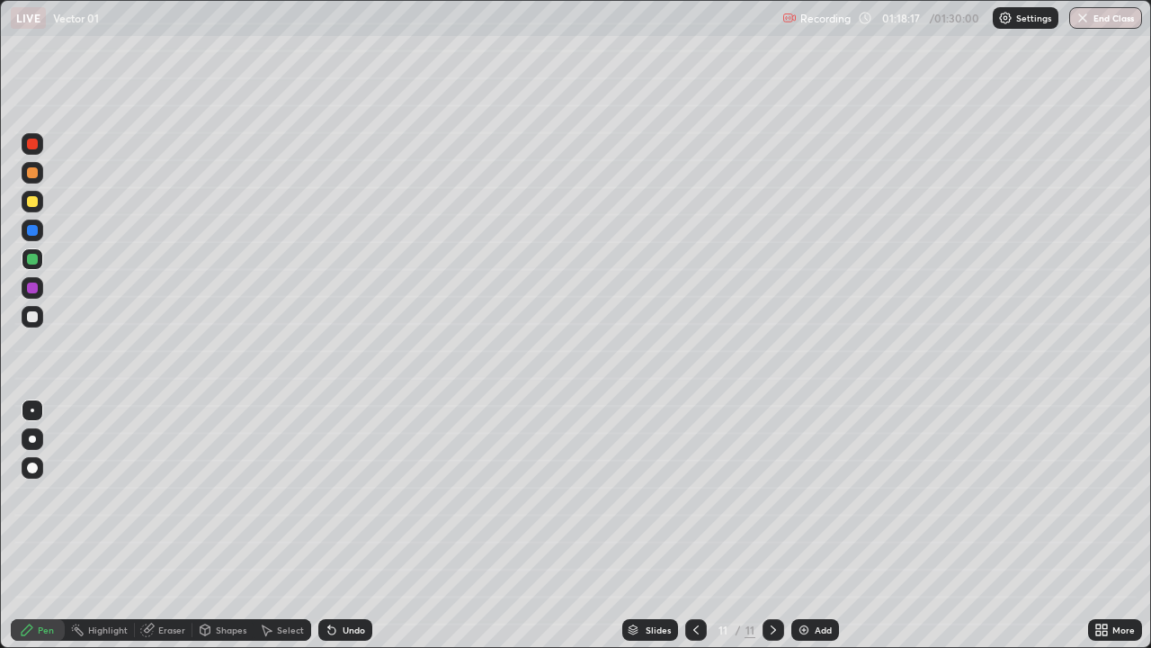
click at [33, 321] on div at bounding box center [32, 316] width 11 height 11
click at [32, 140] on div at bounding box center [32, 144] width 11 height 11
click at [1077, 20] on img "button" at bounding box center [1084, 18] width 14 height 14
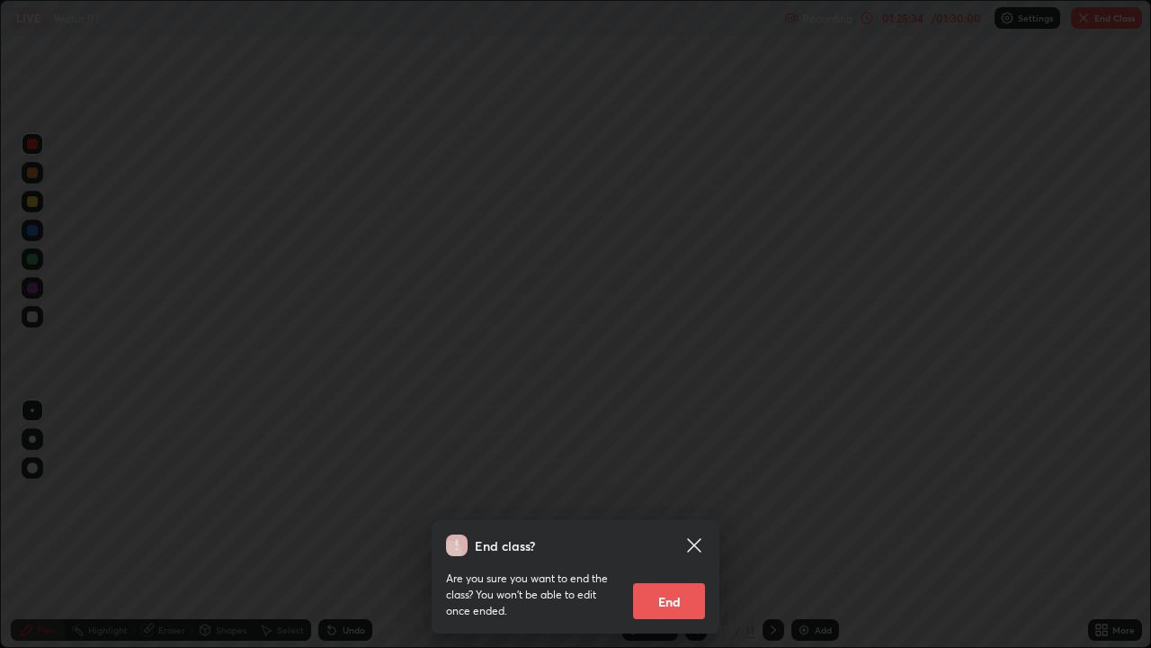
click at [678, 525] on button "End" at bounding box center [669, 601] width 72 height 36
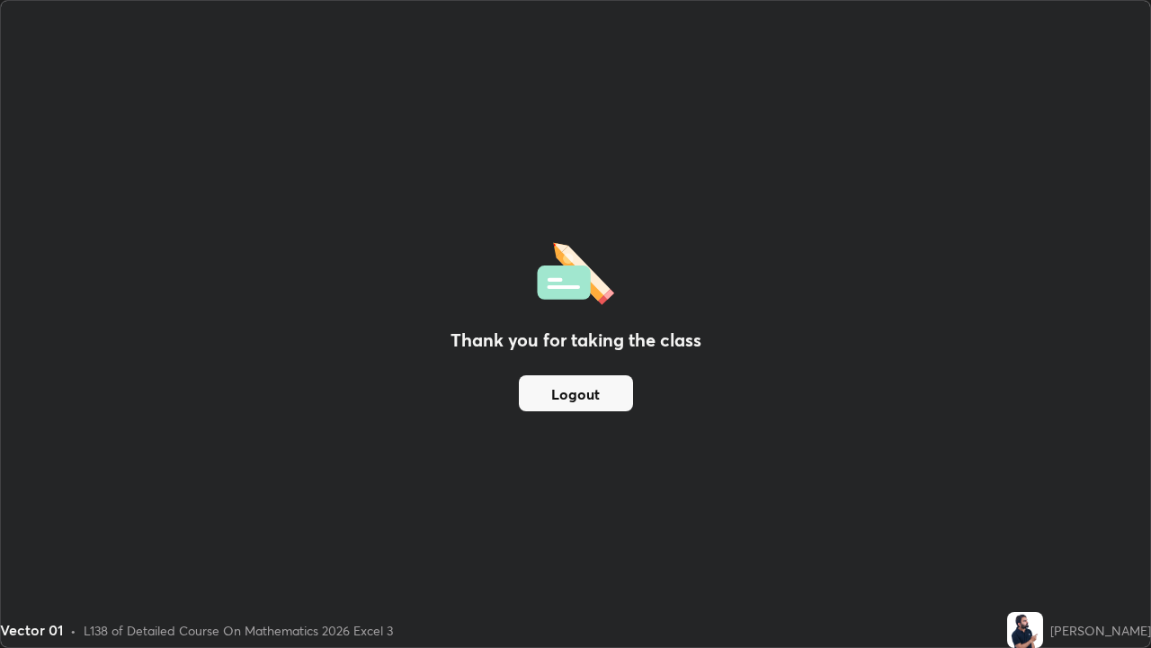
click at [607, 402] on button "Logout" at bounding box center [576, 393] width 114 height 36
click at [604, 399] on button "Logout" at bounding box center [576, 393] width 114 height 36
